Goal: Navigation & Orientation: Find specific page/section

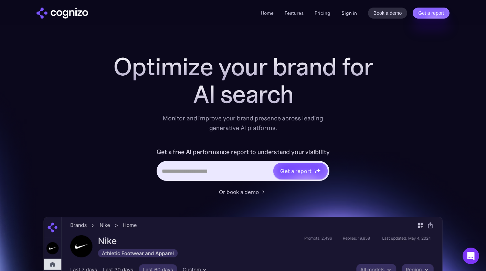
click at [350, 14] on link "Sign in" at bounding box center [349, 13] width 15 height 8
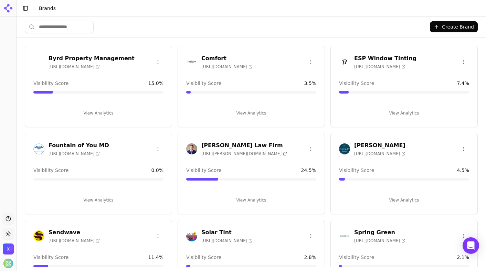
click at [7, 8] on icon at bounding box center [8, 8] width 11 height 11
click at [7, 9] on icon at bounding box center [8, 8] width 11 height 11
click at [25, 9] on button "Toggle Sidebar" at bounding box center [26, 8] width 10 height 10
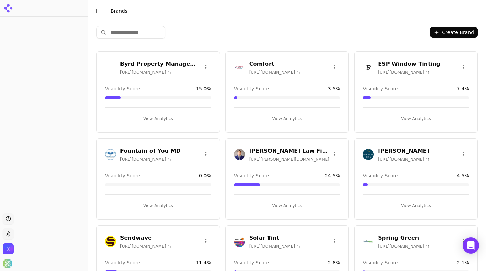
click at [8, 10] on icon at bounding box center [7, 10] width 6 height 6
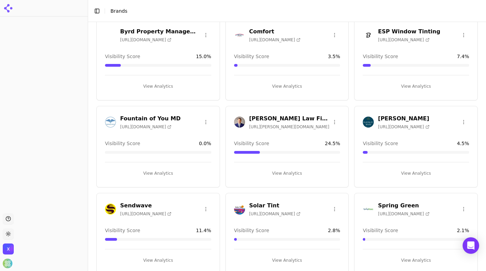
scroll to position [123, 0]
